Goal: Task Accomplishment & Management: Manage account settings

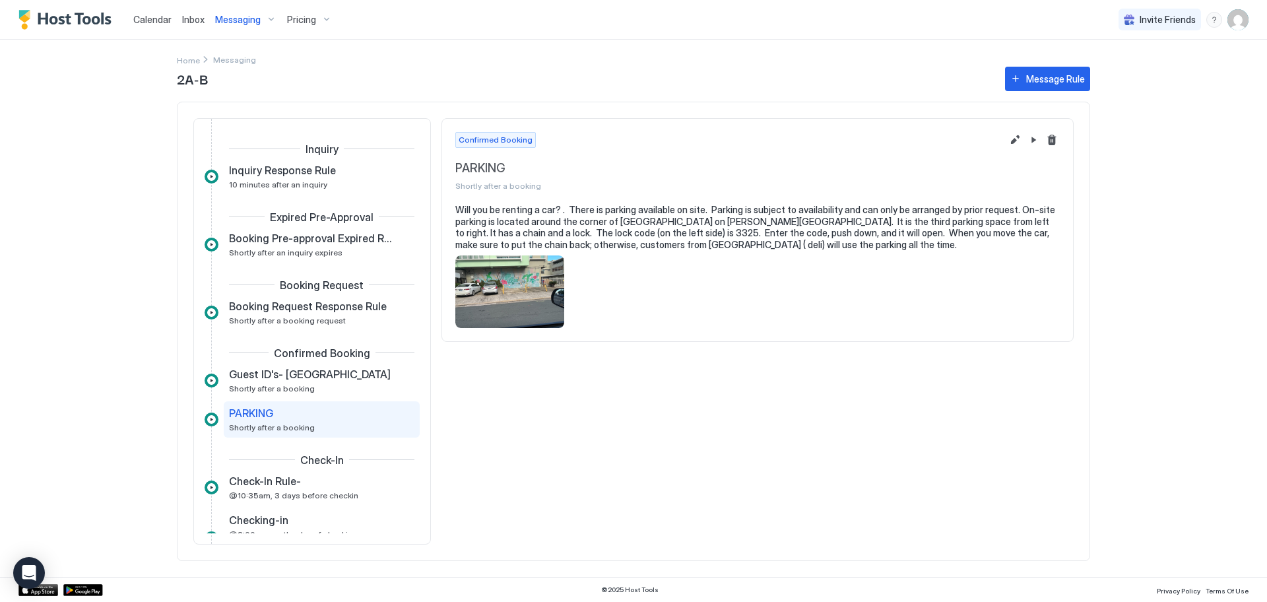
click at [1235, 25] on img "User profile" at bounding box center [1237, 19] width 21 height 21
click at [1112, 73] on span "Settings" at bounding box center [1119, 74] width 36 height 12
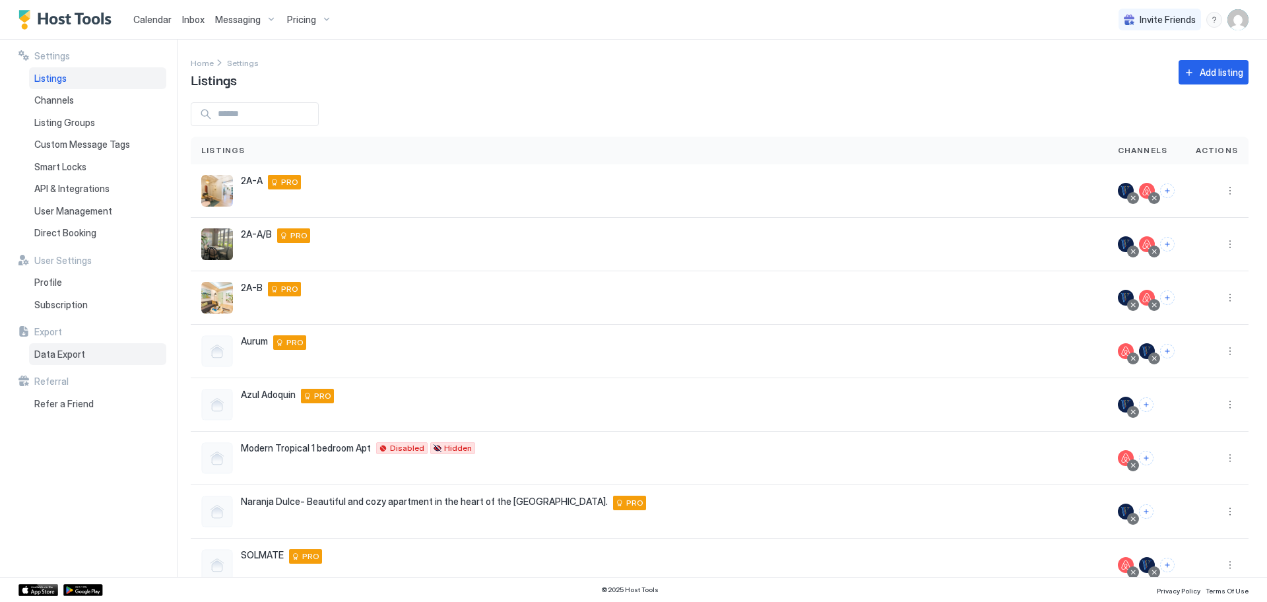
click at [65, 355] on span "Data Export" at bounding box center [59, 354] width 51 height 12
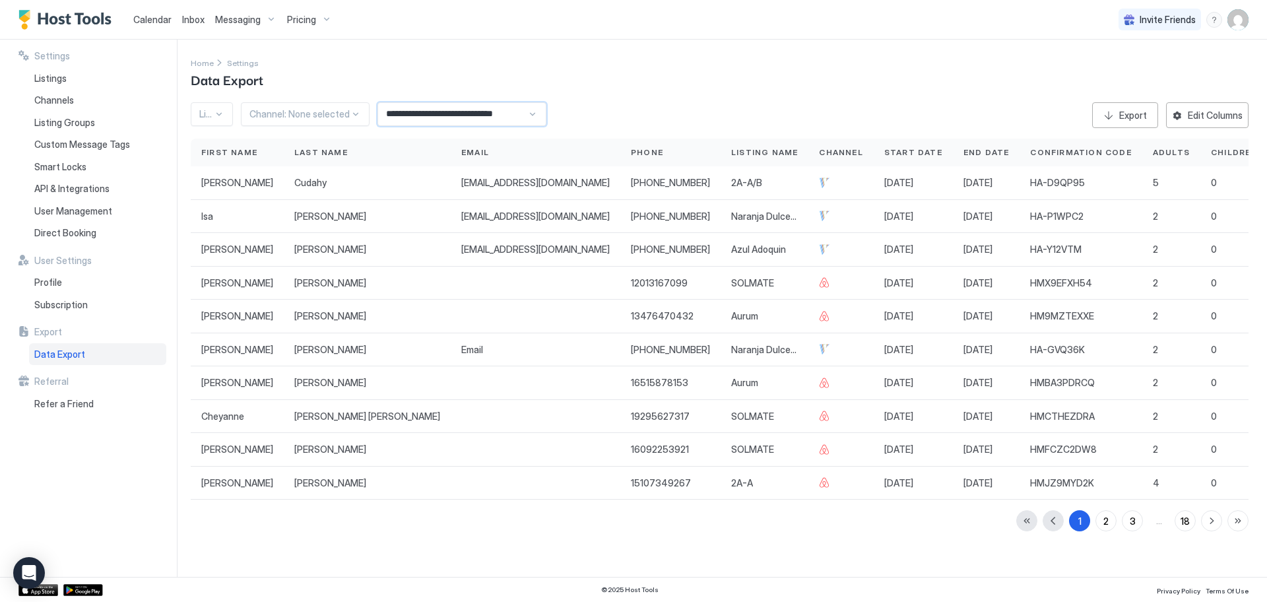
click at [434, 114] on input "**********" at bounding box center [452, 114] width 149 height 22
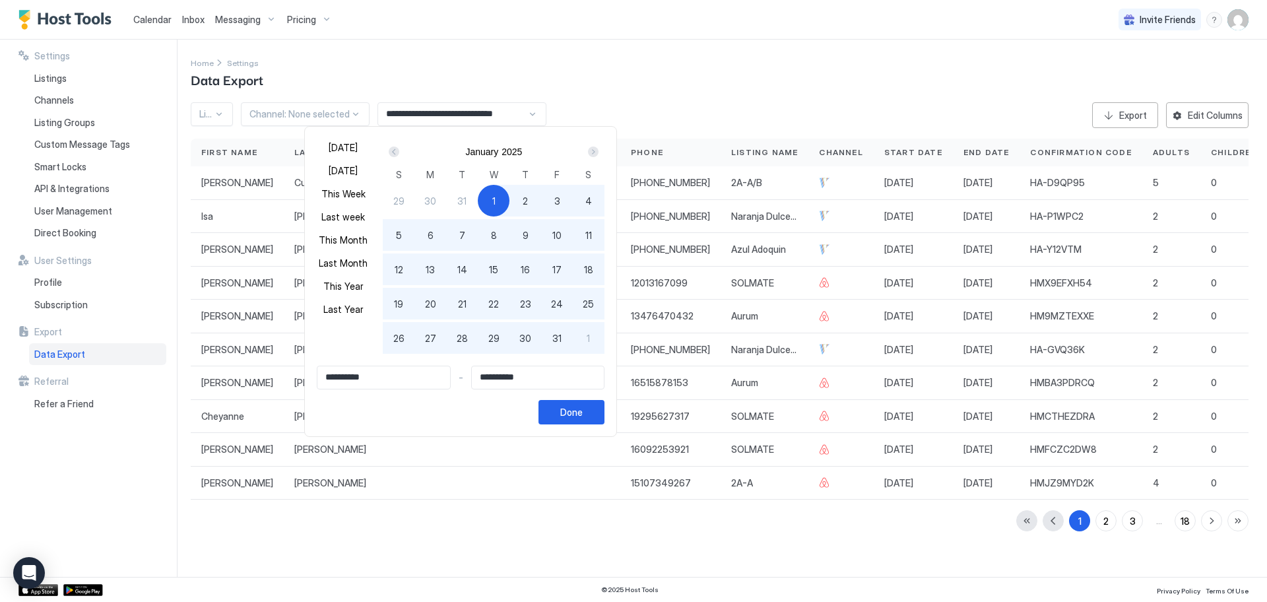
click at [591, 153] on div "Next" at bounding box center [593, 152] width 11 height 11
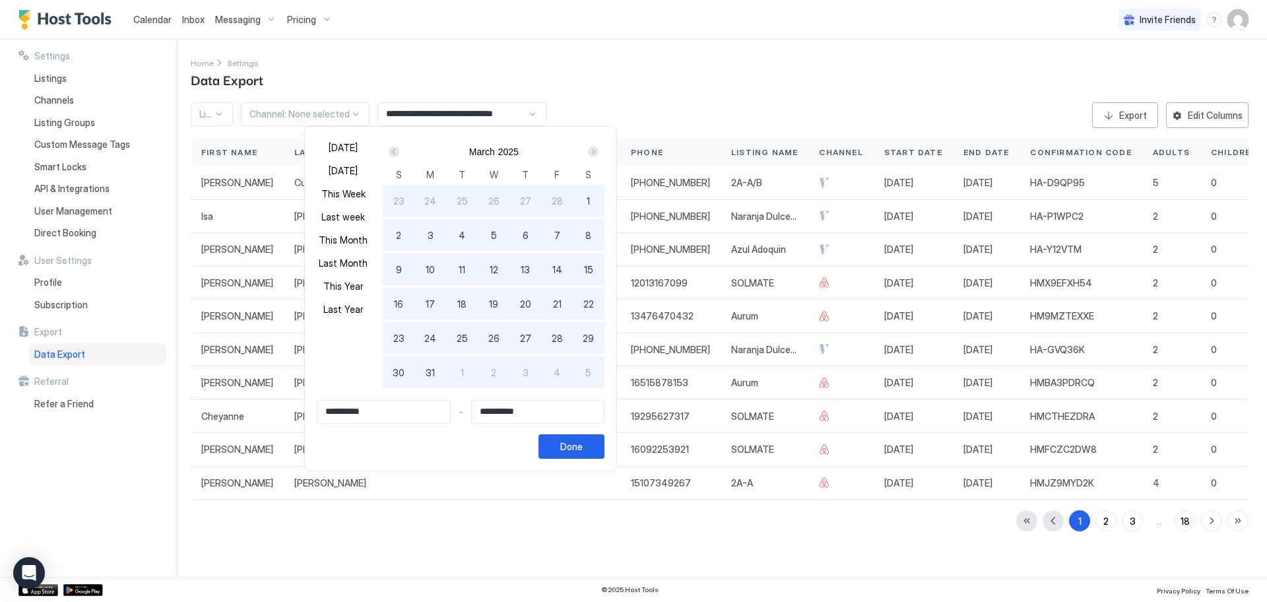
click at [591, 153] on div "Next" at bounding box center [593, 152] width 11 height 11
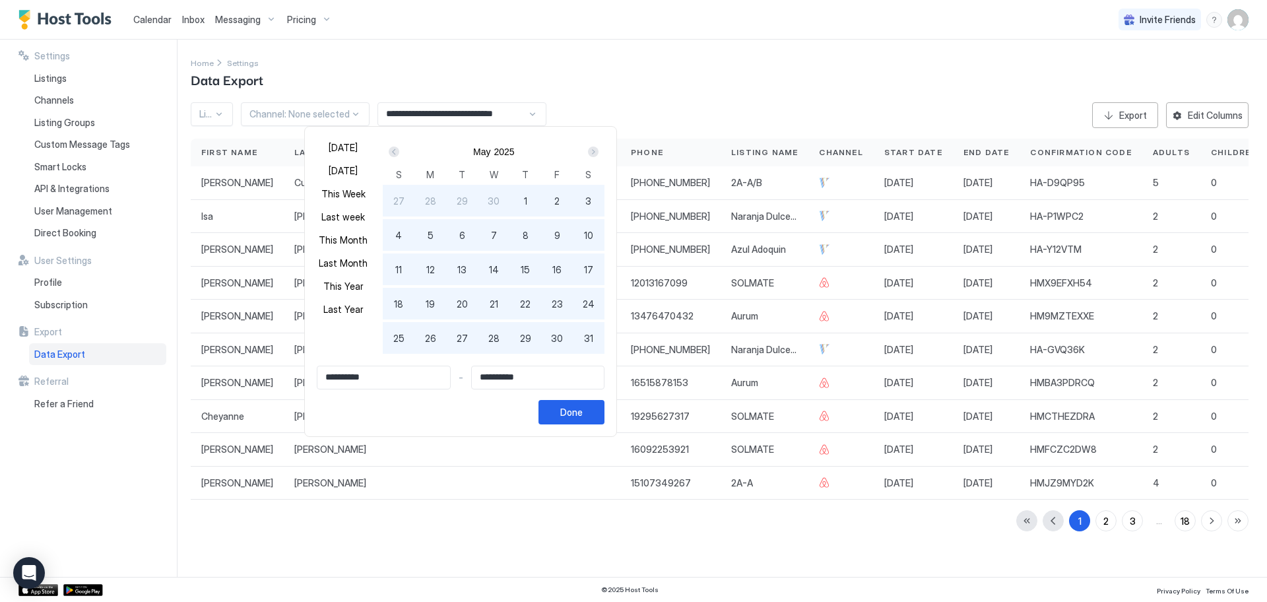
click at [591, 153] on div "Next" at bounding box center [593, 152] width 11 height 11
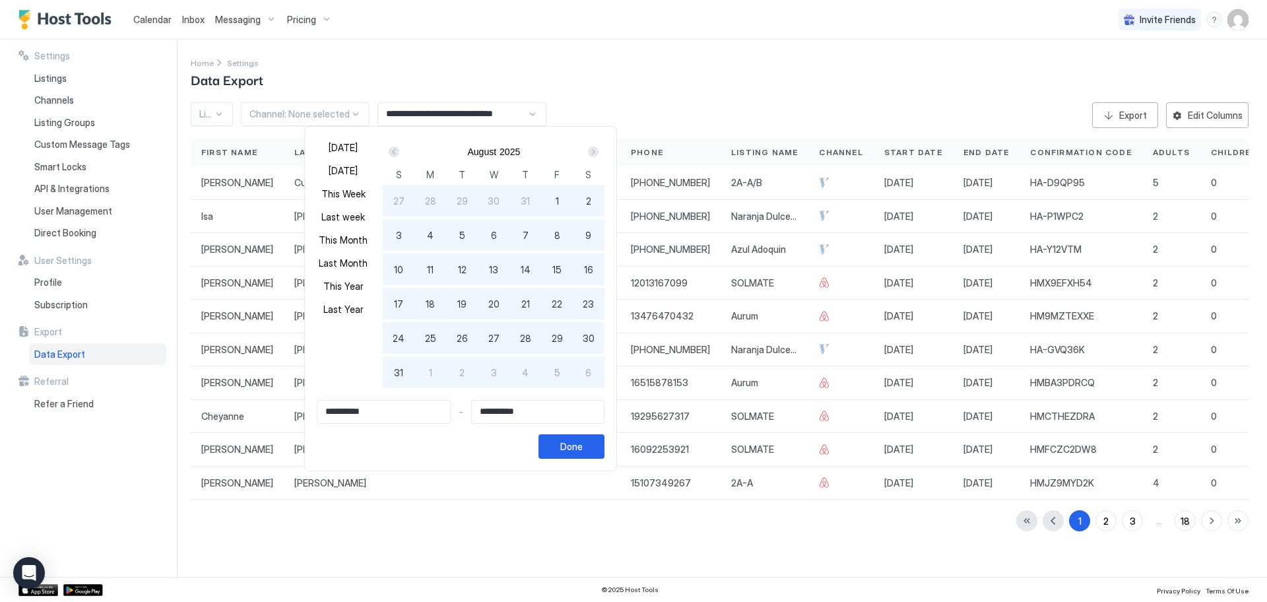
click at [591, 153] on div "Next" at bounding box center [593, 152] width 11 height 11
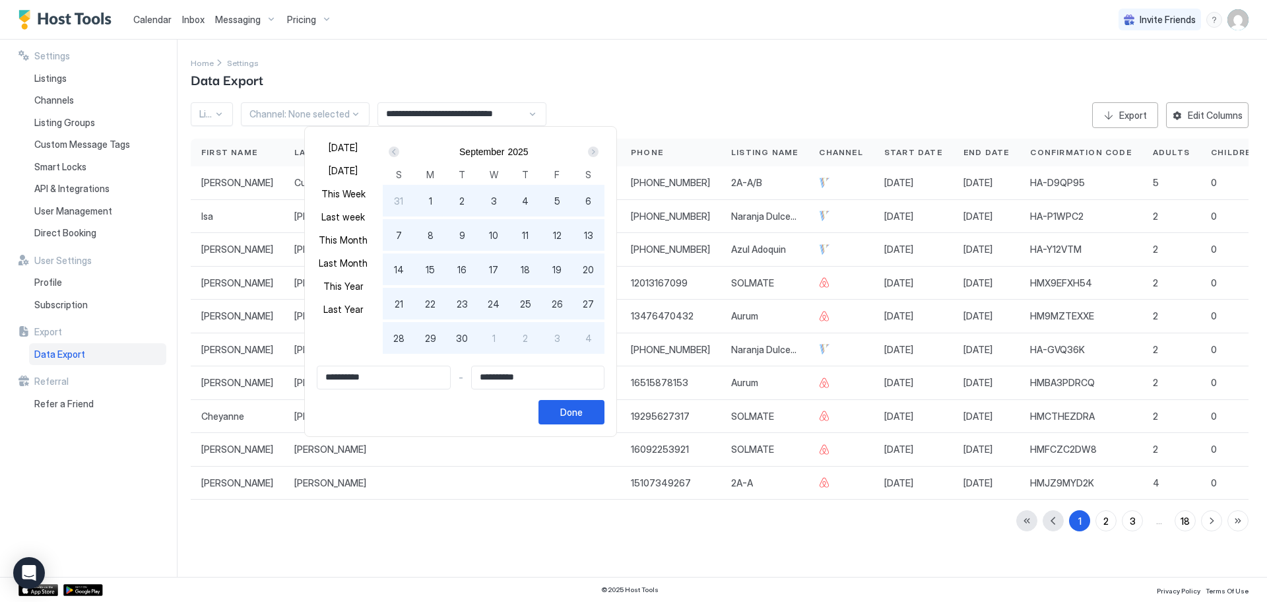
click at [429, 201] on span "1" at bounding box center [430, 201] width 3 height 14
type input "**********"
click at [562, 411] on div "Done" at bounding box center [571, 412] width 22 height 14
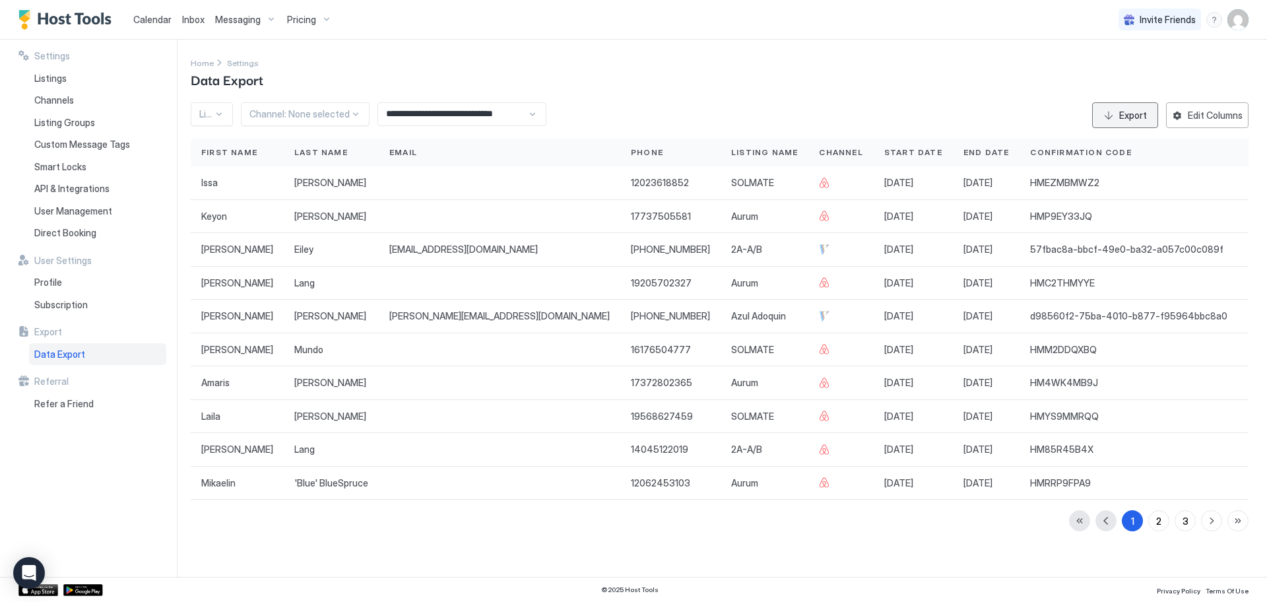
click at [1133, 116] on div "Export" at bounding box center [1133, 115] width 28 height 14
